Goal: Information Seeking & Learning: Check status

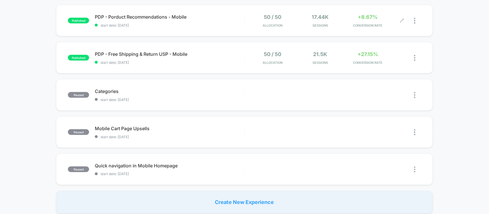
scroll to position [358, 0]
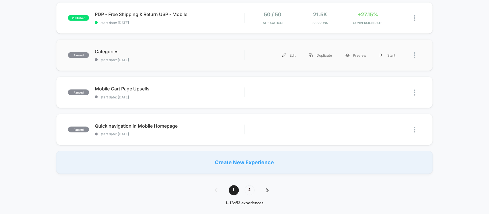
click at [416, 58] on div at bounding box center [417, 55] width 7 height 13
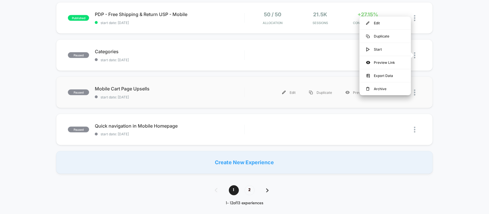
click at [431, 78] on div "paused Mobile Cart Page Upsells start date: [DATE] Edit Duplicate Preview Start" at bounding box center [244, 93] width 377 height 32
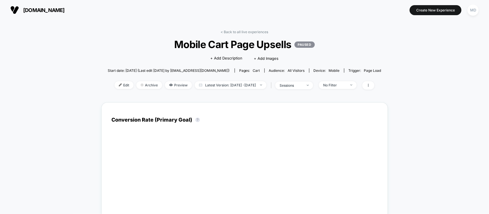
click at [12, 10] on img at bounding box center [14, 10] width 9 height 9
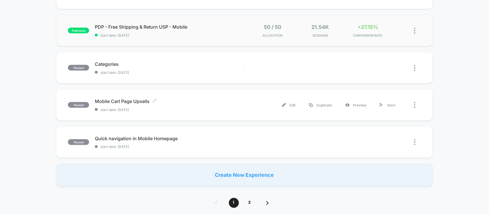
scroll to position [358, 0]
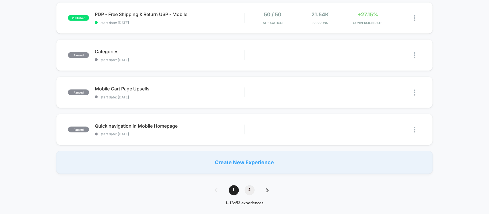
click at [250, 186] on span "2" at bounding box center [250, 191] width 10 height 10
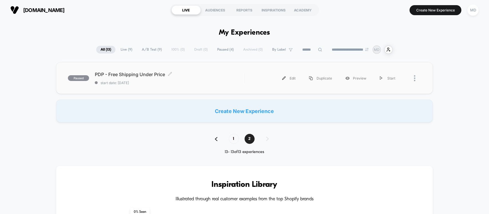
scroll to position [0, 0]
click at [216, 139] on img at bounding box center [216, 139] width 3 height 4
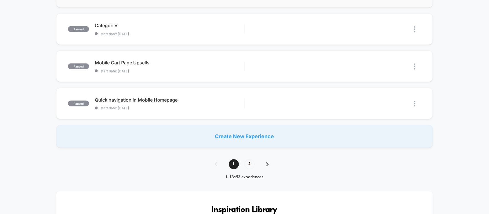
scroll to position [358, 0]
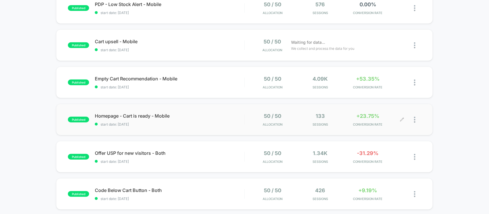
scroll to position [72, 0]
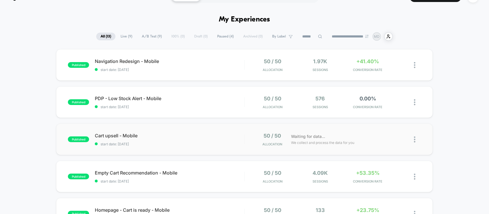
scroll to position [0, 0]
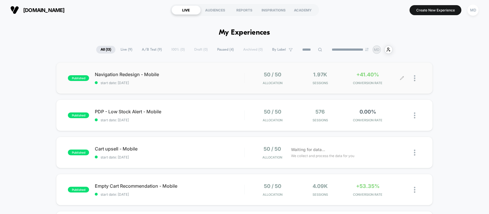
click at [341, 77] on div "1.97k Sessions" at bounding box center [320, 78] width 45 height 13
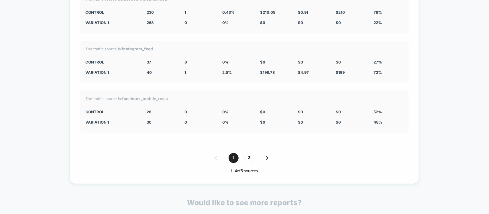
scroll to position [1039, 0]
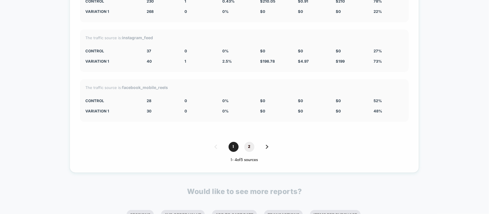
click at [248, 145] on span "2" at bounding box center [249, 147] width 10 height 10
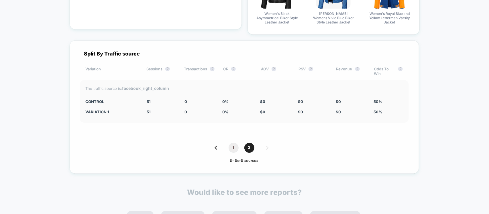
click at [231, 143] on span "1" at bounding box center [234, 148] width 10 height 10
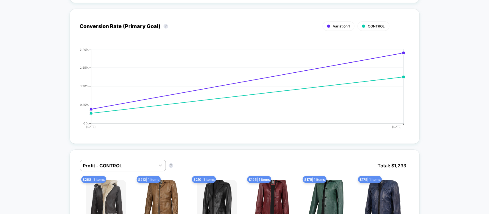
scroll to position [0, 0]
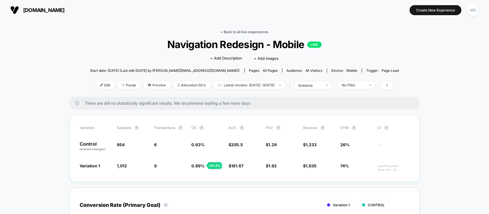
click at [240, 32] on link "< Back to all live experiences" at bounding box center [245, 32] width 48 height 4
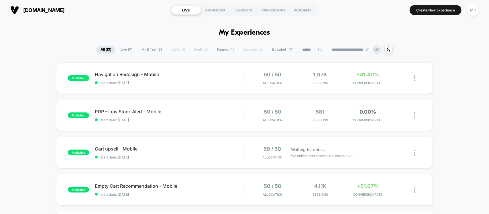
click at [302, 50] on input at bounding box center [312, 49] width 29 height 7
click at [213, 50] on span "Paused ( 4 )" at bounding box center [225, 50] width 25 height 8
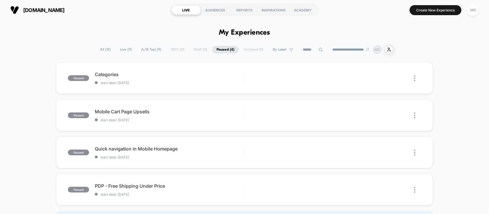
click at [121, 48] on span "Live ( 9 )" at bounding box center [126, 50] width 20 height 8
